Goal: Information Seeking & Learning: Learn about a topic

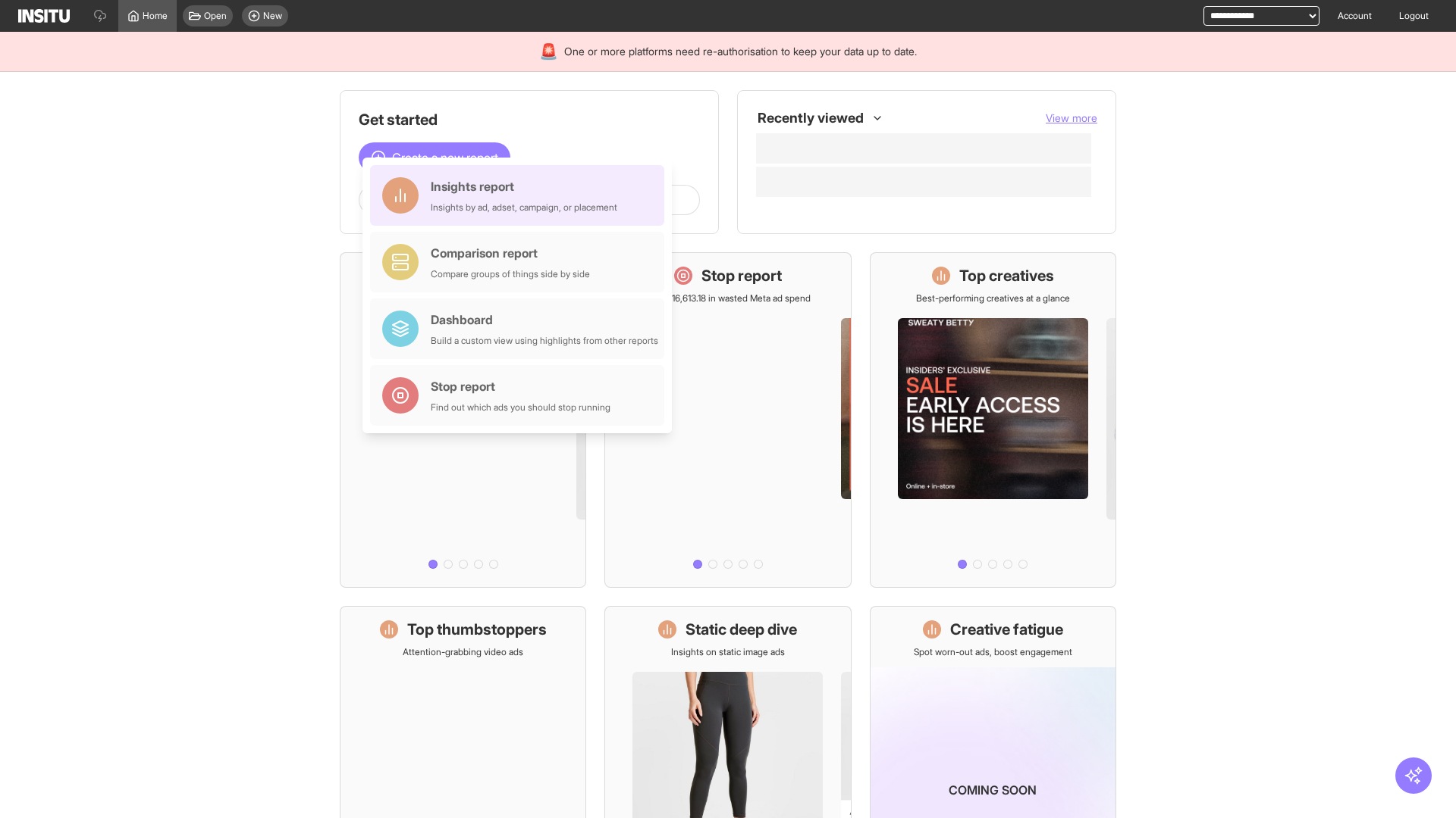
click at [521, 196] on div "Insights report Insights by ad, adset, campaign, or placement" at bounding box center [524, 195] width 187 height 36
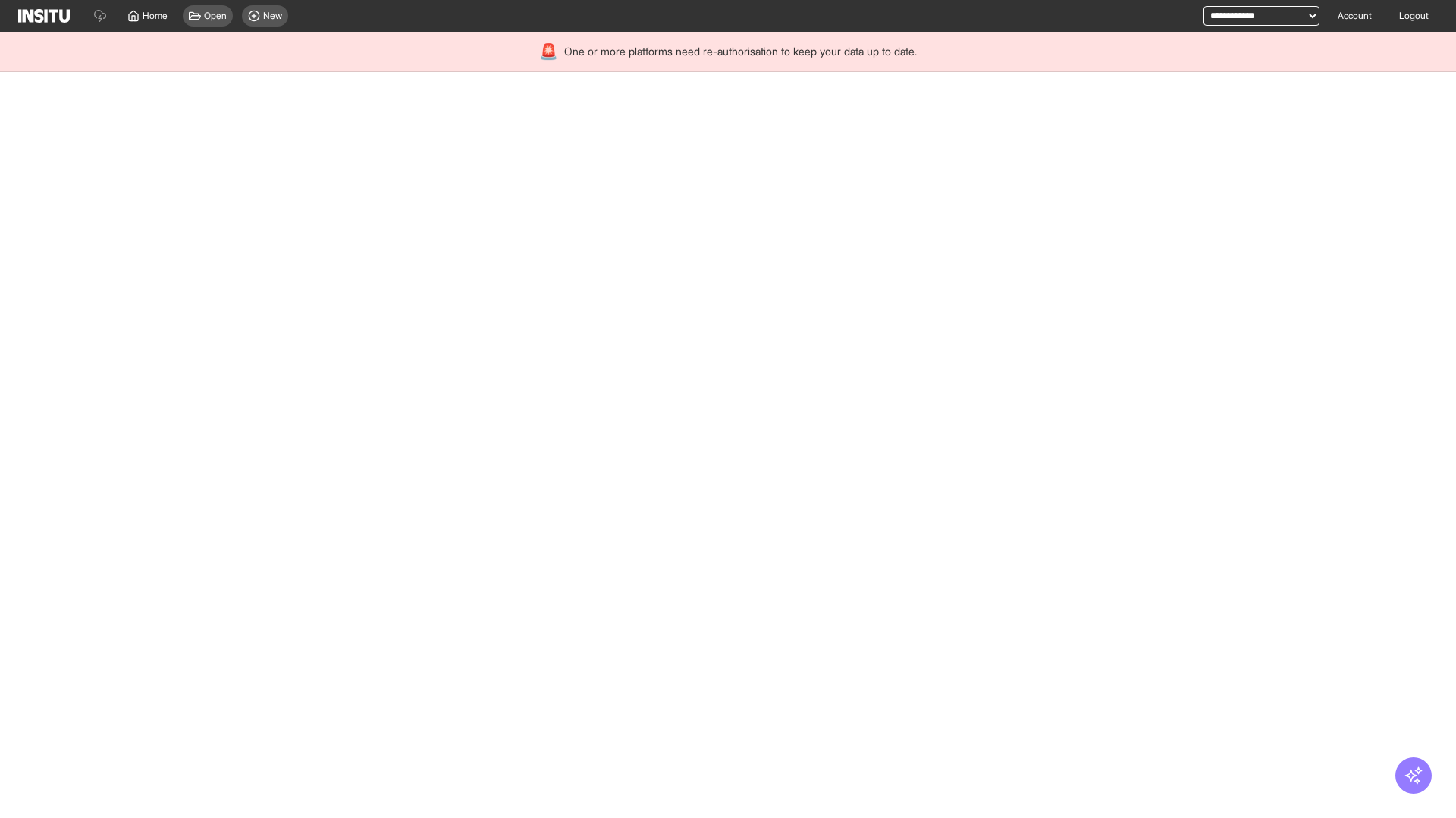
select select "**"
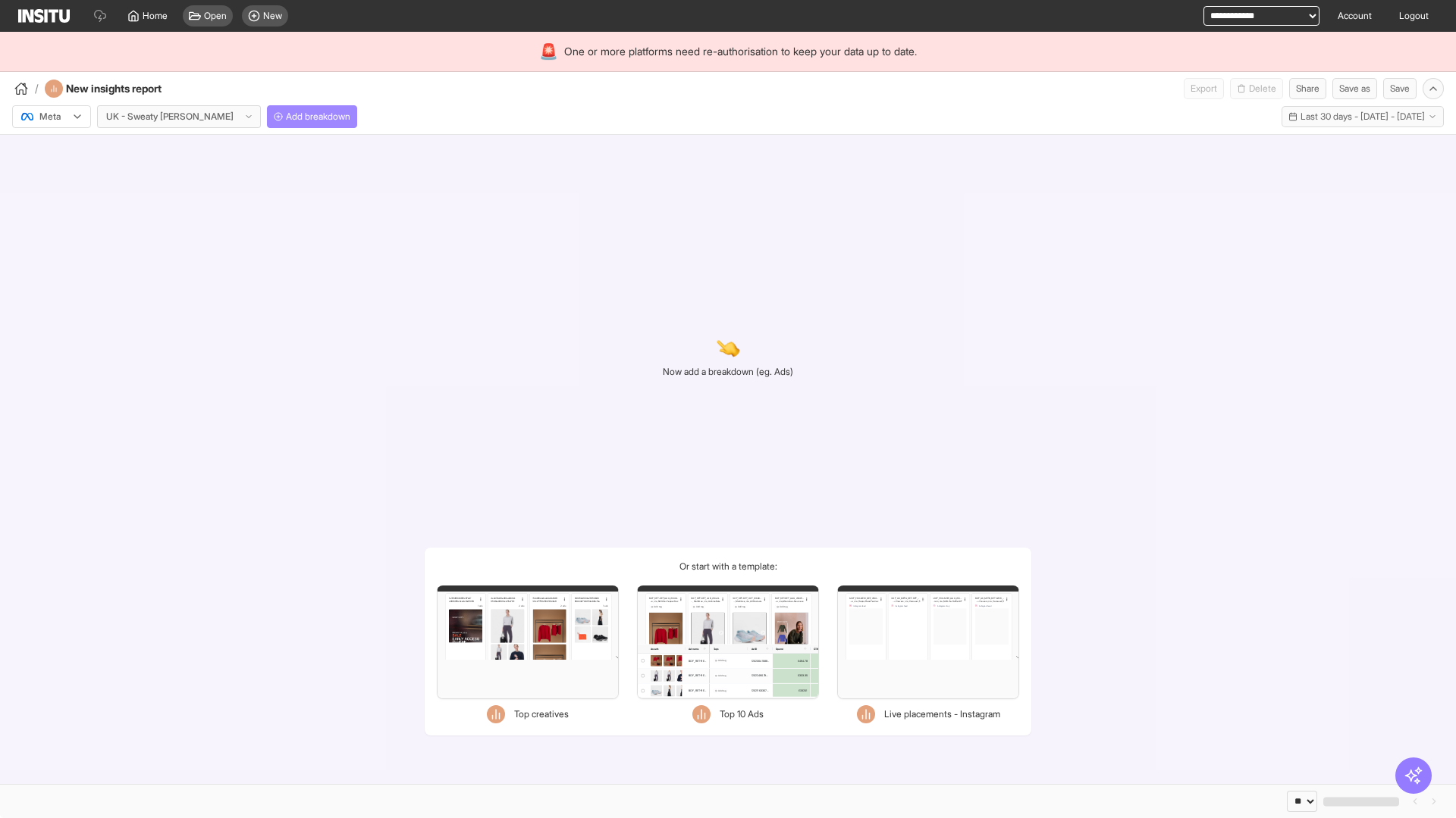
click at [285, 117] on span "Add breakdown" at bounding box center [318, 116] width 65 height 12
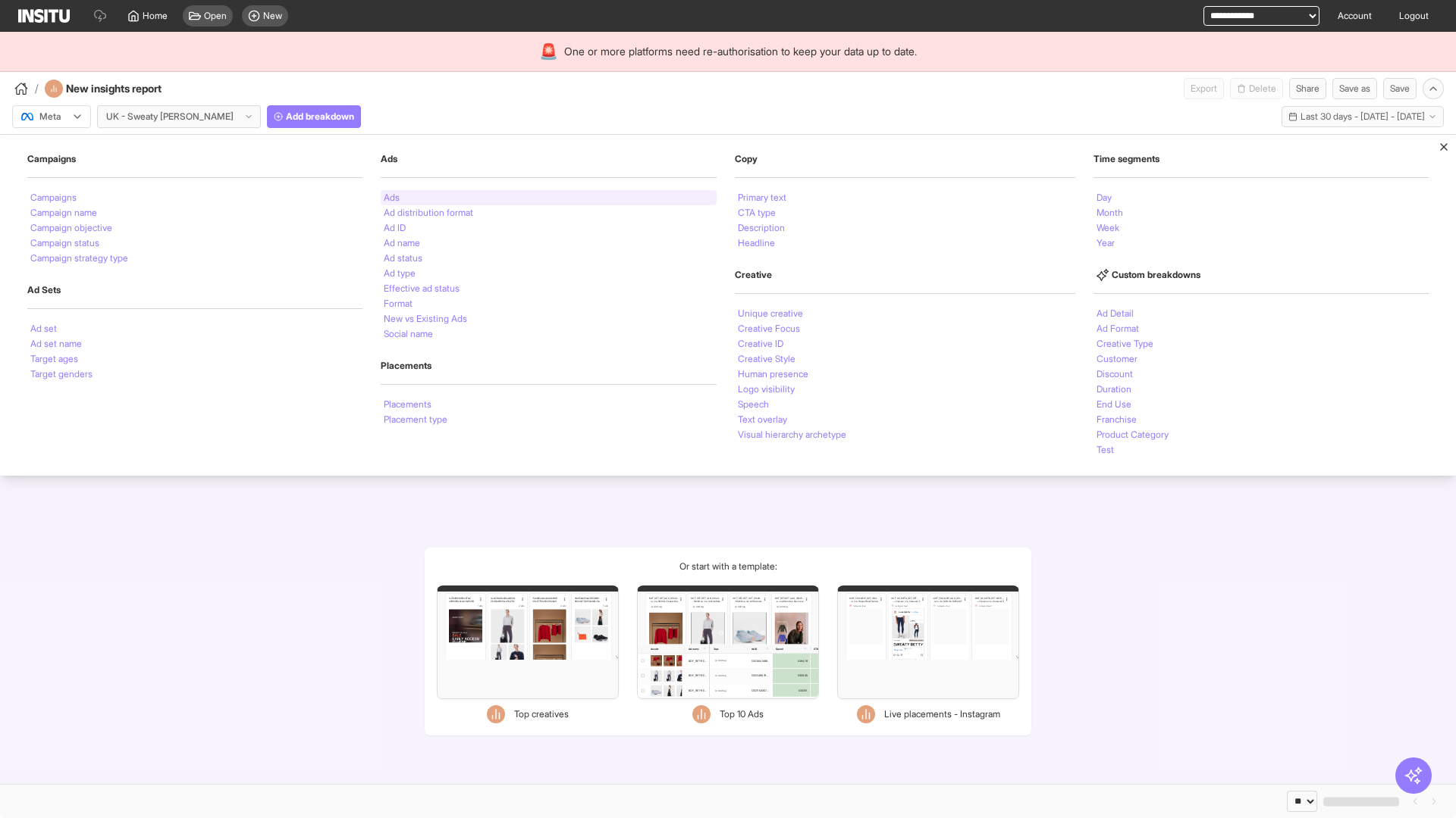
click at [390, 198] on li "Ads" at bounding box center [391, 198] width 16 height 10
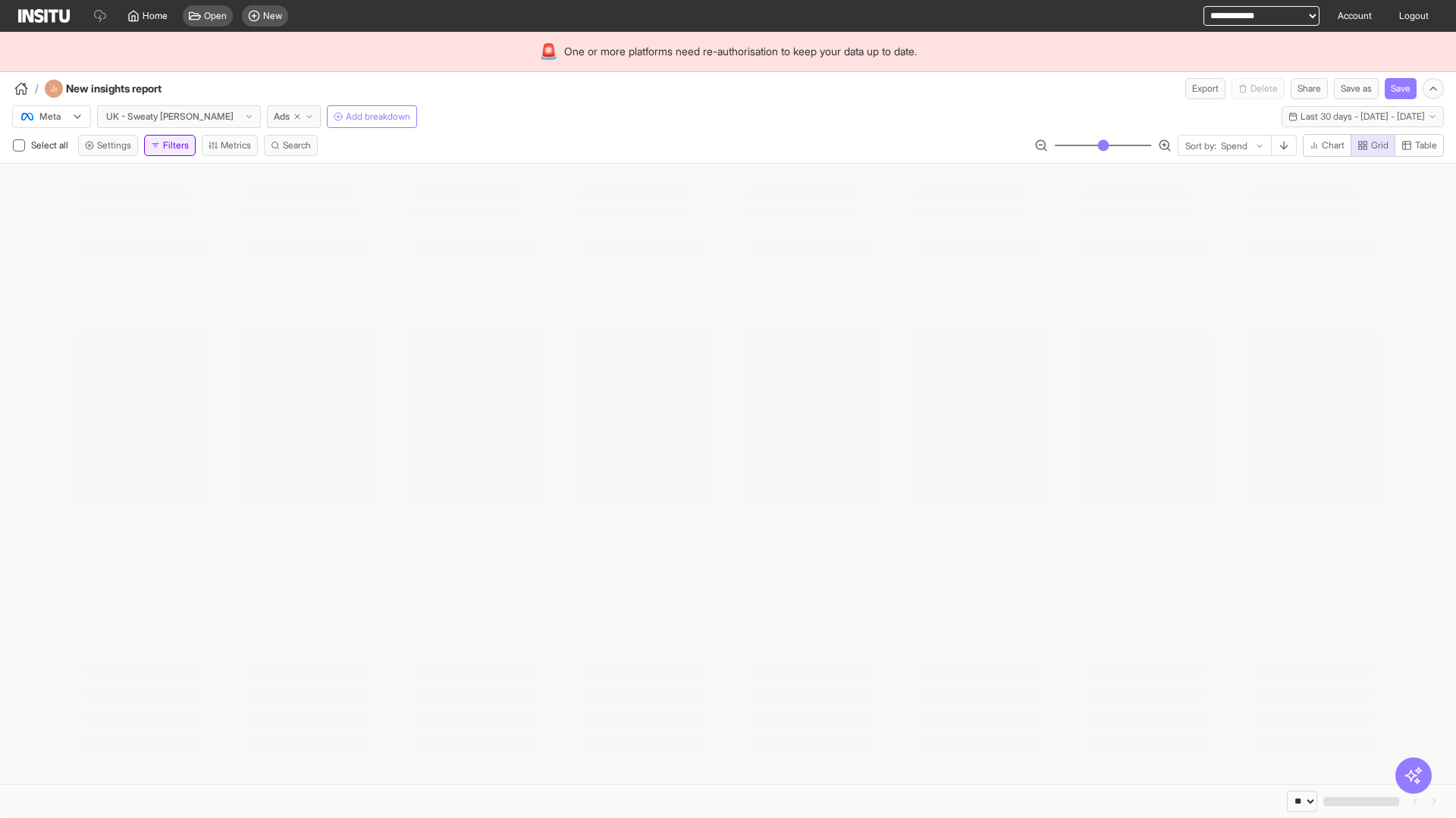
click at [173, 146] on button "Filters" at bounding box center [169, 146] width 51 height 21
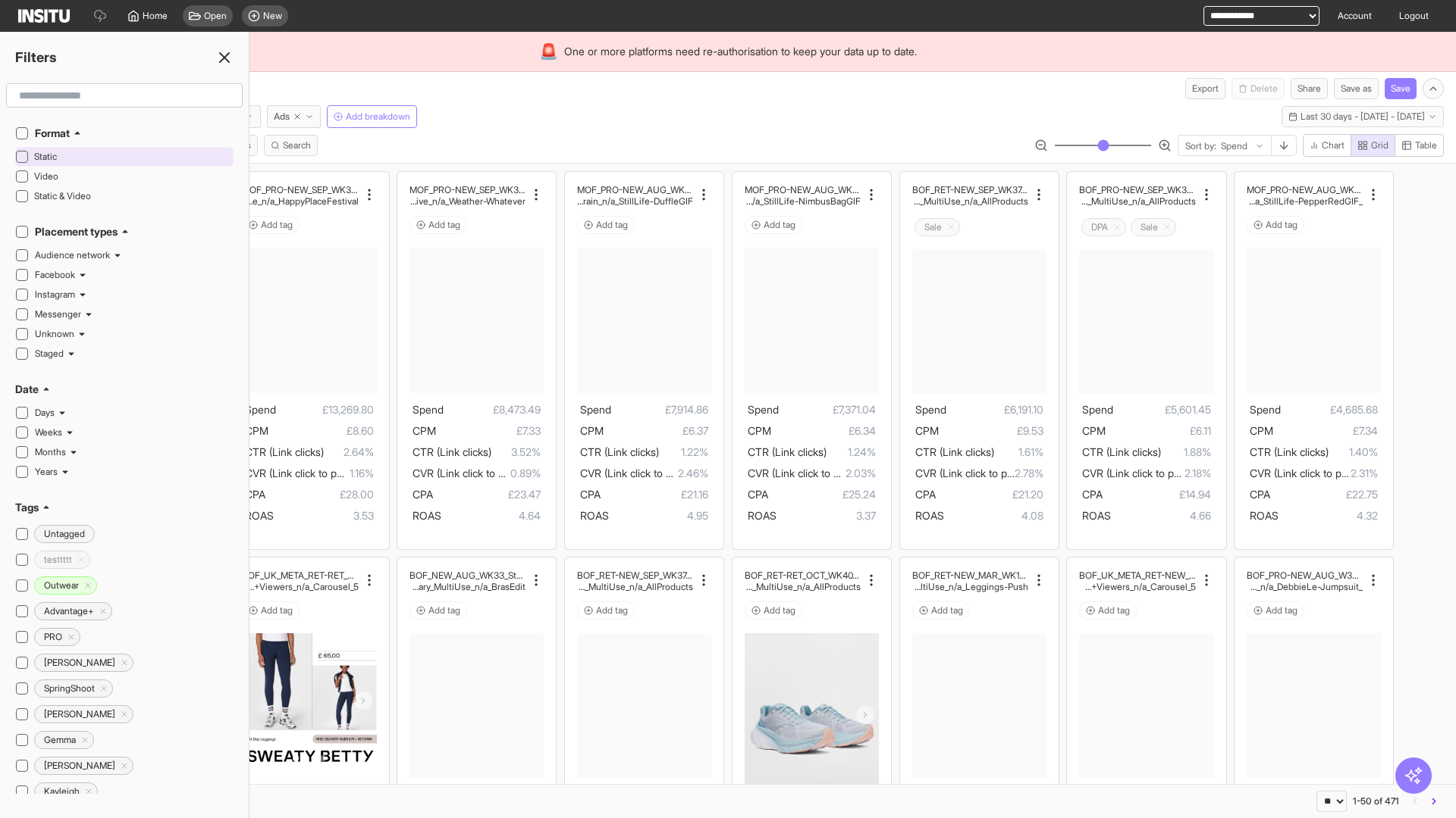
click at [132, 157] on span "Static" at bounding box center [132, 157] width 196 height 12
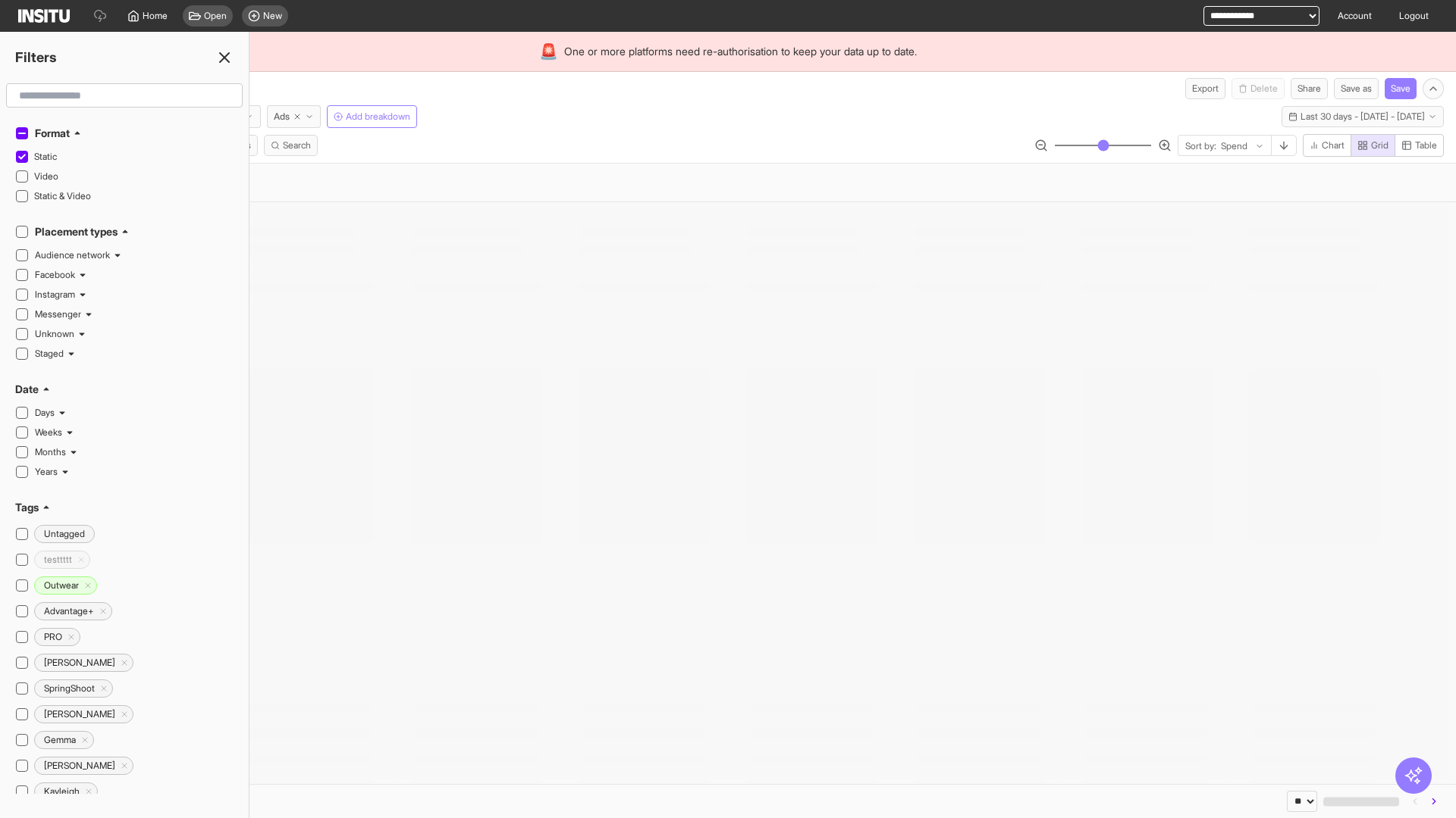
click at [225, 58] on line at bounding box center [225, 58] width 10 height 10
